Goal: Check status: Check status

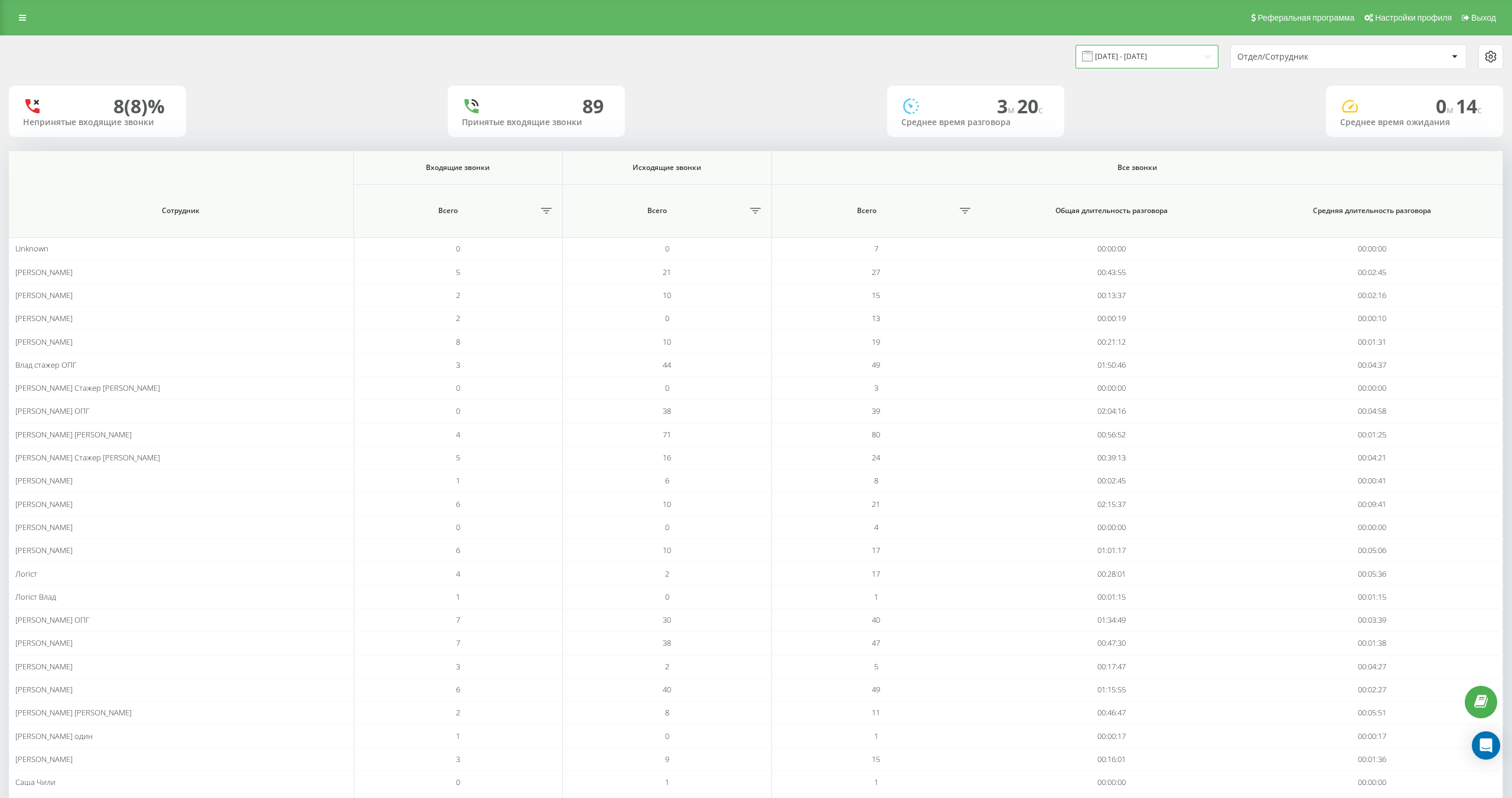
click at [1167, 50] on input "[DATE] - [DATE]" at bounding box center [1147, 56] width 143 height 23
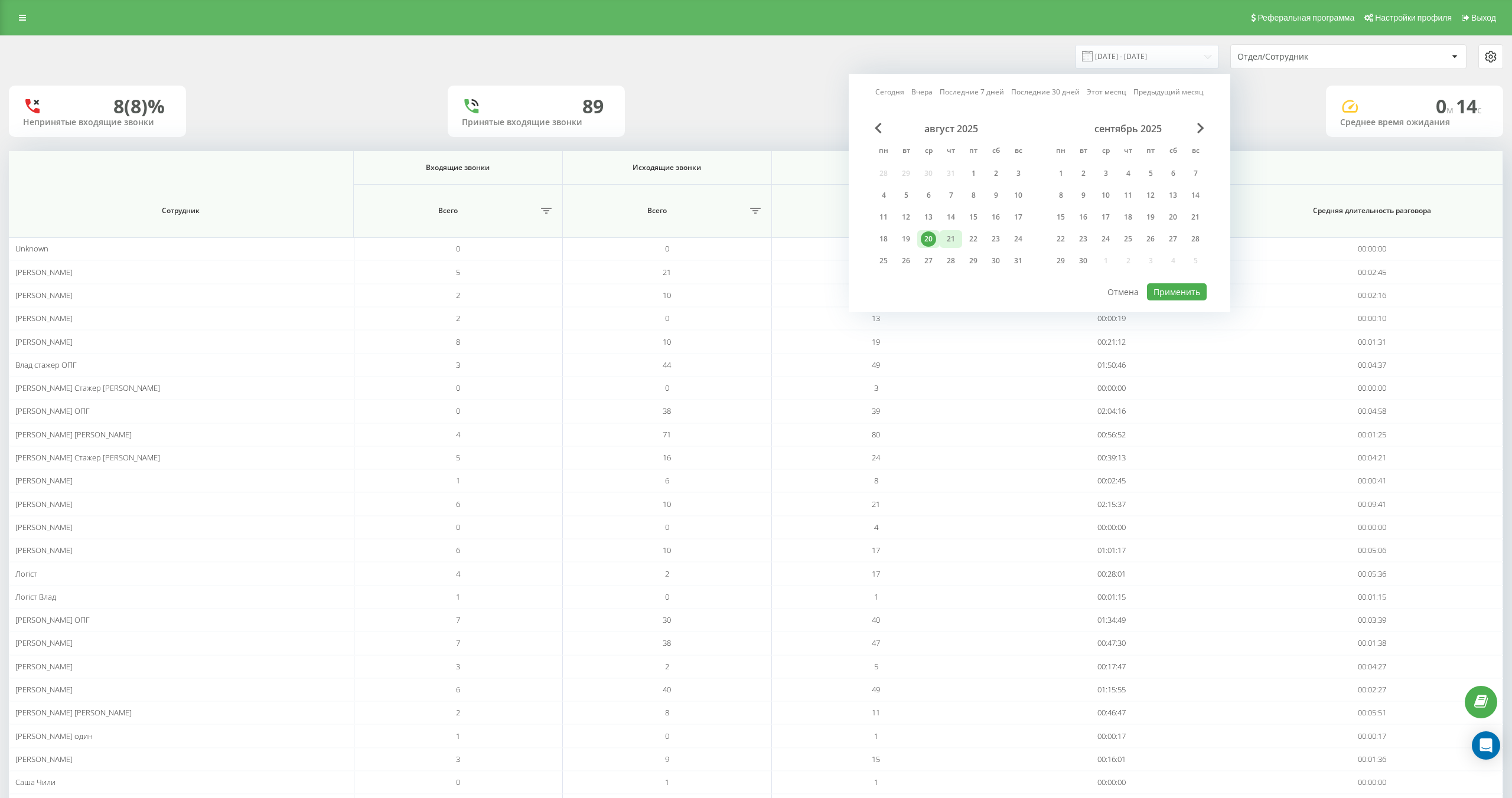
click at [952, 233] on div "21" at bounding box center [950, 239] width 16 height 16
click at [1184, 289] on button "Применить" at bounding box center [1176, 292] width 59 height 17
type input "21.08.2025 - 21.08.2025"
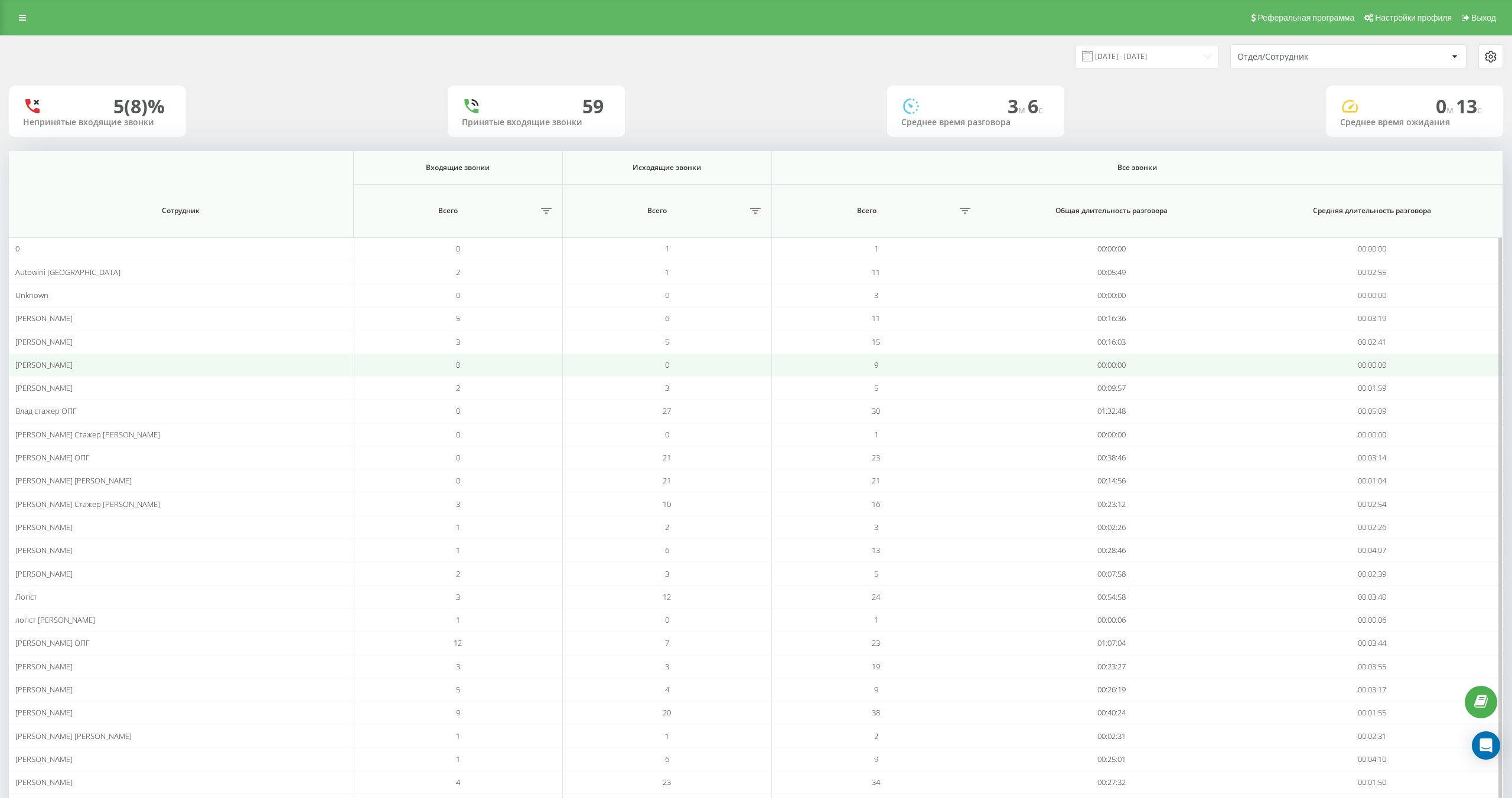
scroll to position [100, 0]
